Goal: Use online tool/utility: Use online tool/utility

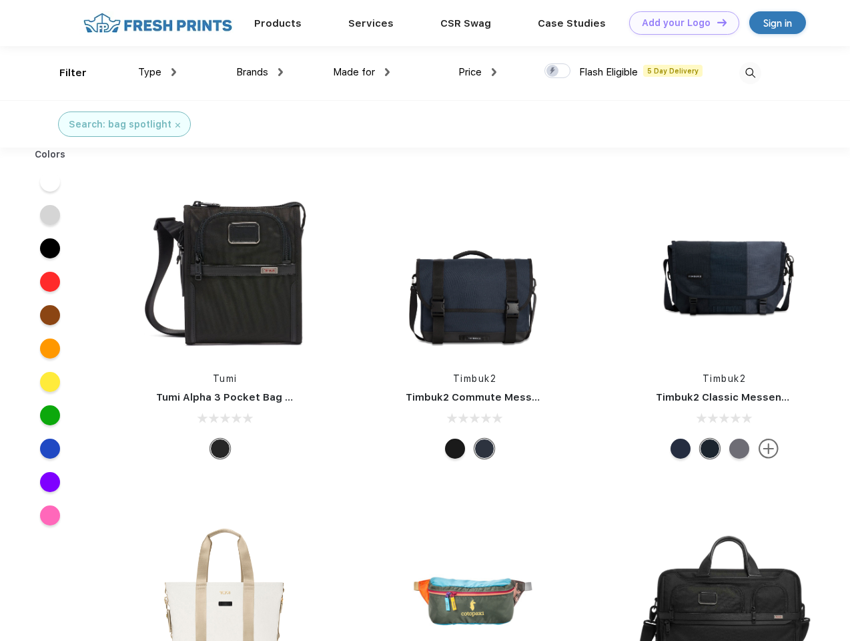
scroll to position [1, 0]
click at [680, 23] on link "Add your Logo Design Tool" at bounding box center [685, 22] width 110 height 23
click at [0, 0] on div "Design Tool" at bounding box center [0, 0] width 0 height 0
click at [716, 22] on link "Add your Logo Design Tool" at bounding box center [685, 22] width 110 height 23
click at [64, 73] on div "Filter" at bounding box center [72, 72] width 27 height 15
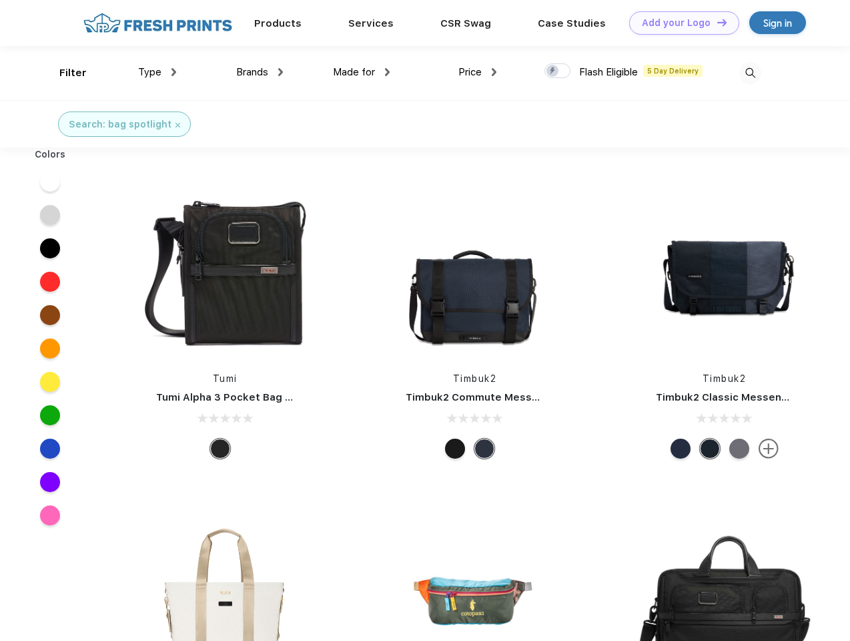
click at [158, 72] on span "Type" at bounding box center [149, 72] width 23 height 12
click at [260, 72] on span "Brands" at bounding box center [252, 72] width 32 height 12
click at [362, 72] on span "Made for" at bounding box center [354, 72] width 42 height 12
click at [478, 72] on span "Price" at bounding box center [470, 72] width 23 height 12
click at [558, 71] on div at bounding box center [558, 70] width 26 height 15
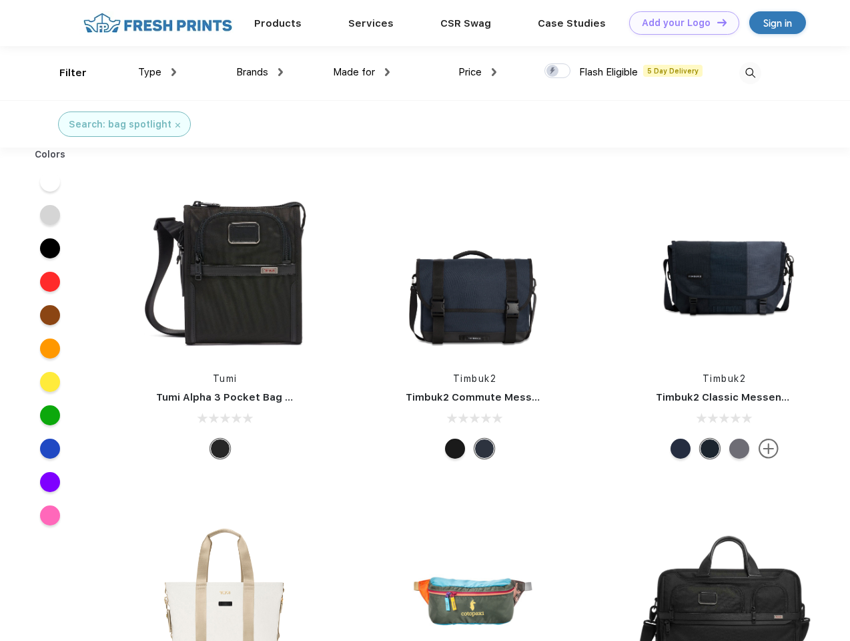
click at [553, 71] on input "checkbox" at bounding box center [549, 67] width 9 height 9
click at [750, 73] on img at bounding box center [751, 73] width 22 height 22
